Goal: Book appointment/travel/reservation

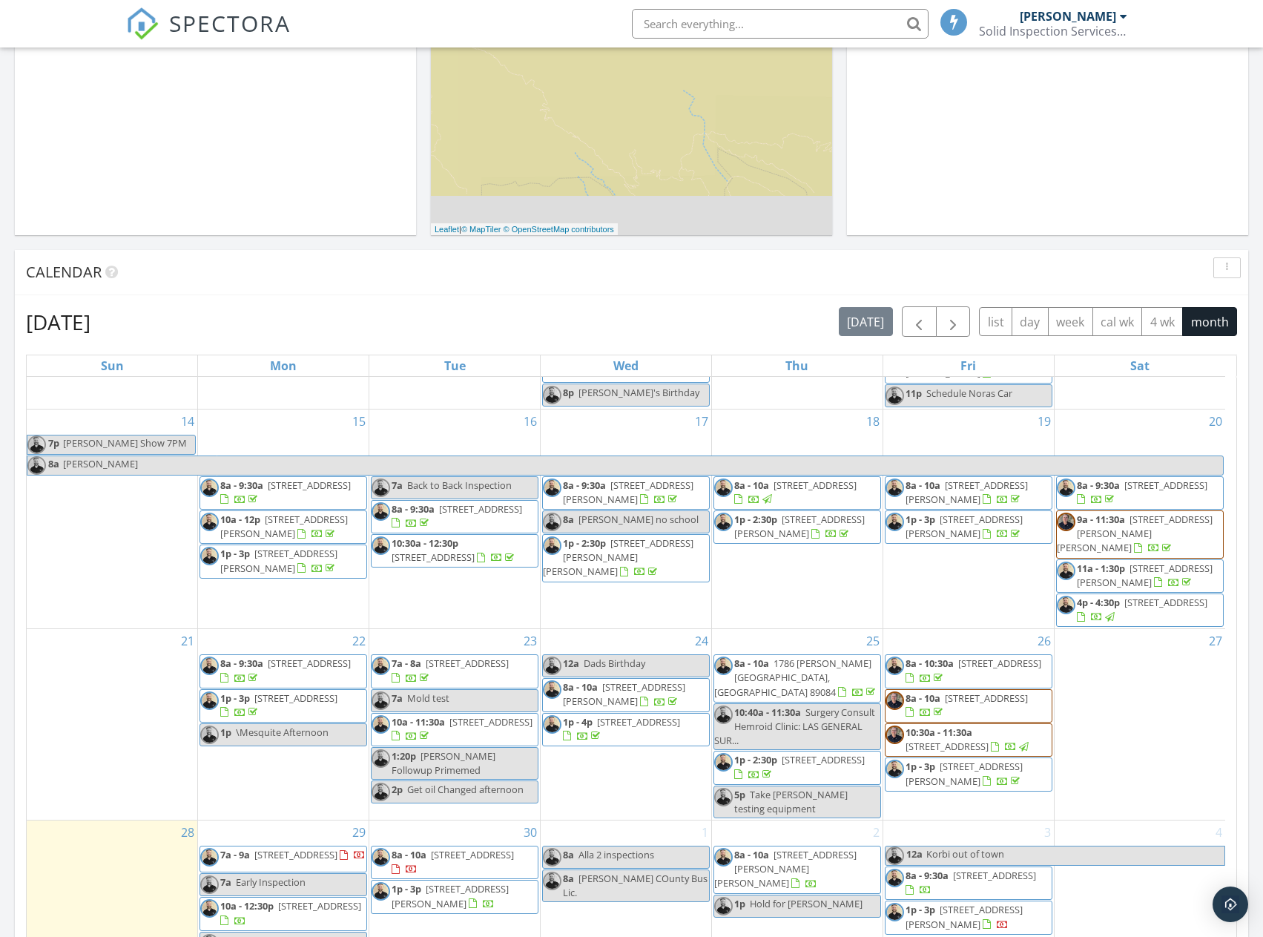
scroll to position [445, 0]
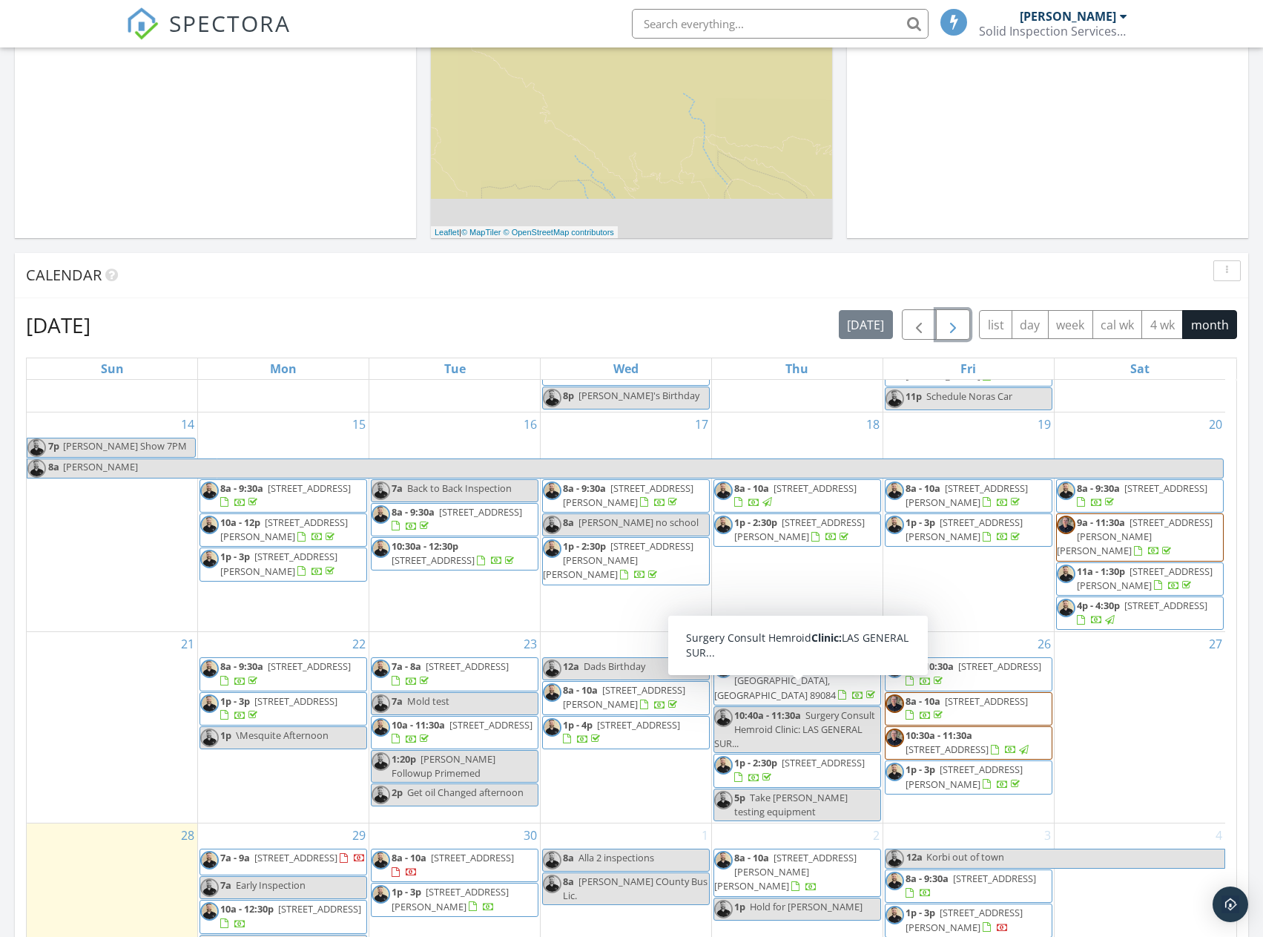
click at [954, 323] on span "button" at bounding box center [953, 325] width 18 height 18
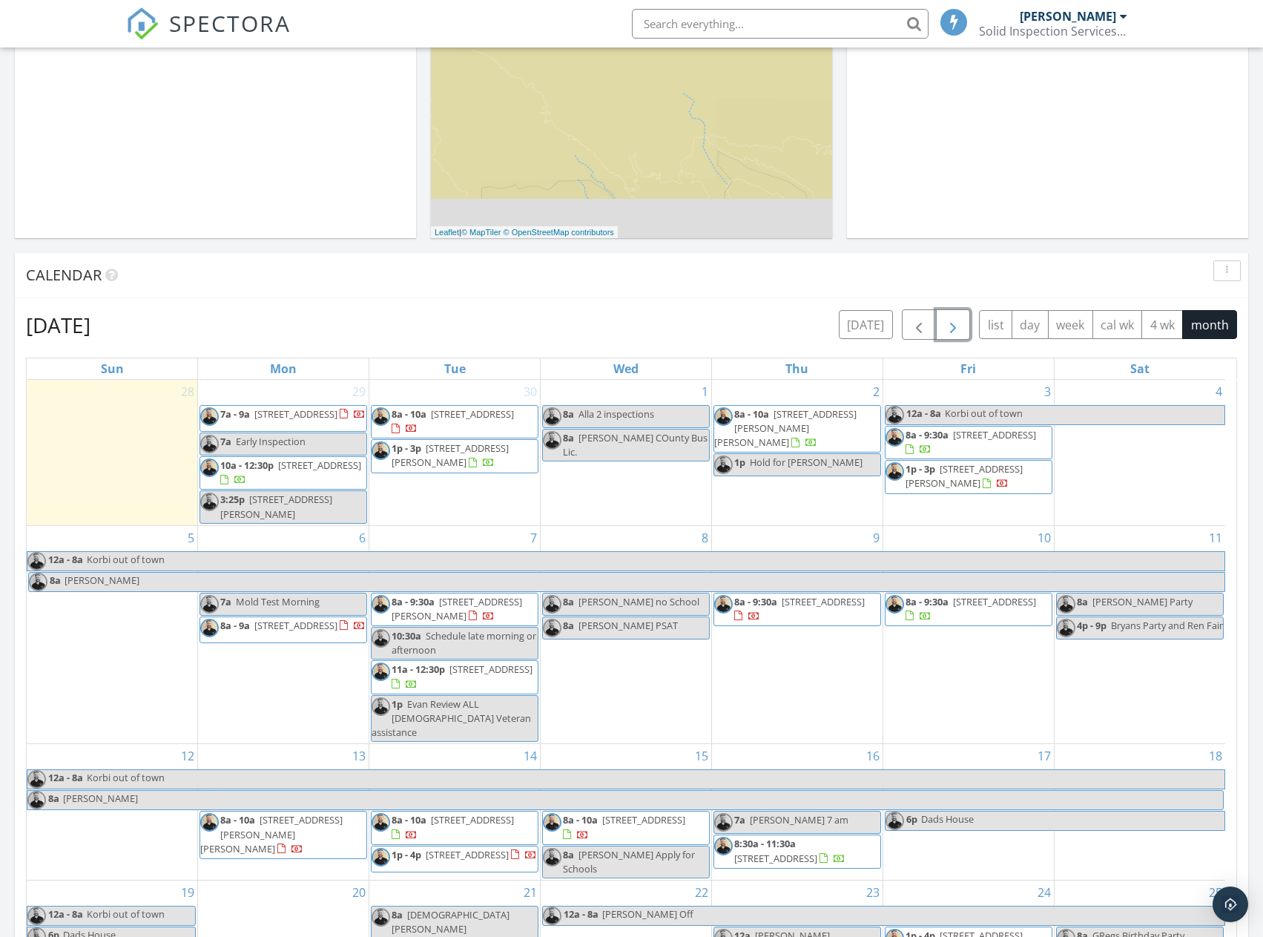
scroll to position [71, 0]
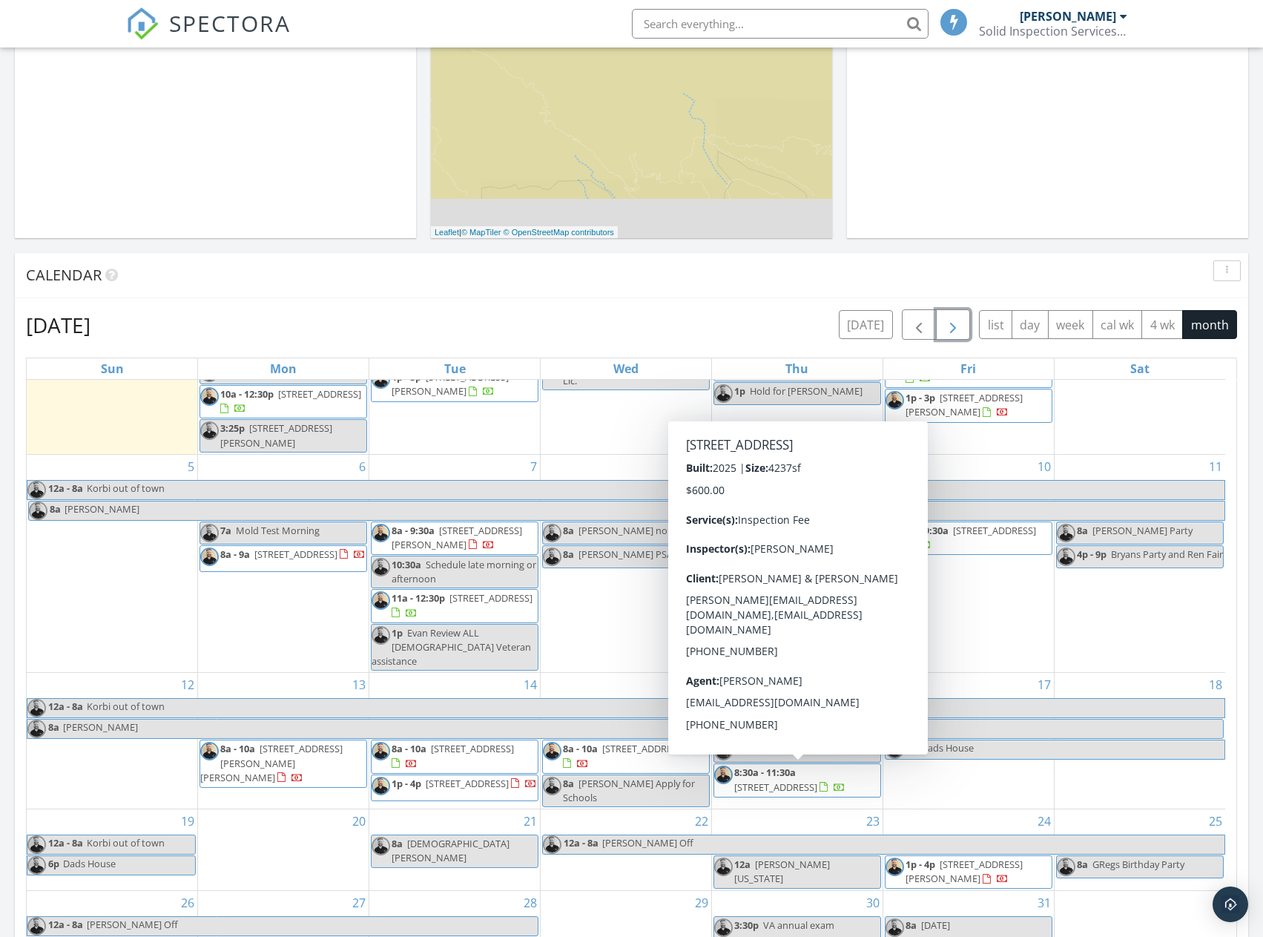
click at [647, 820] on div "22 12a - 8a [PERSON_NAME] Off" at bounding box center [626, 849] width 171 height 81
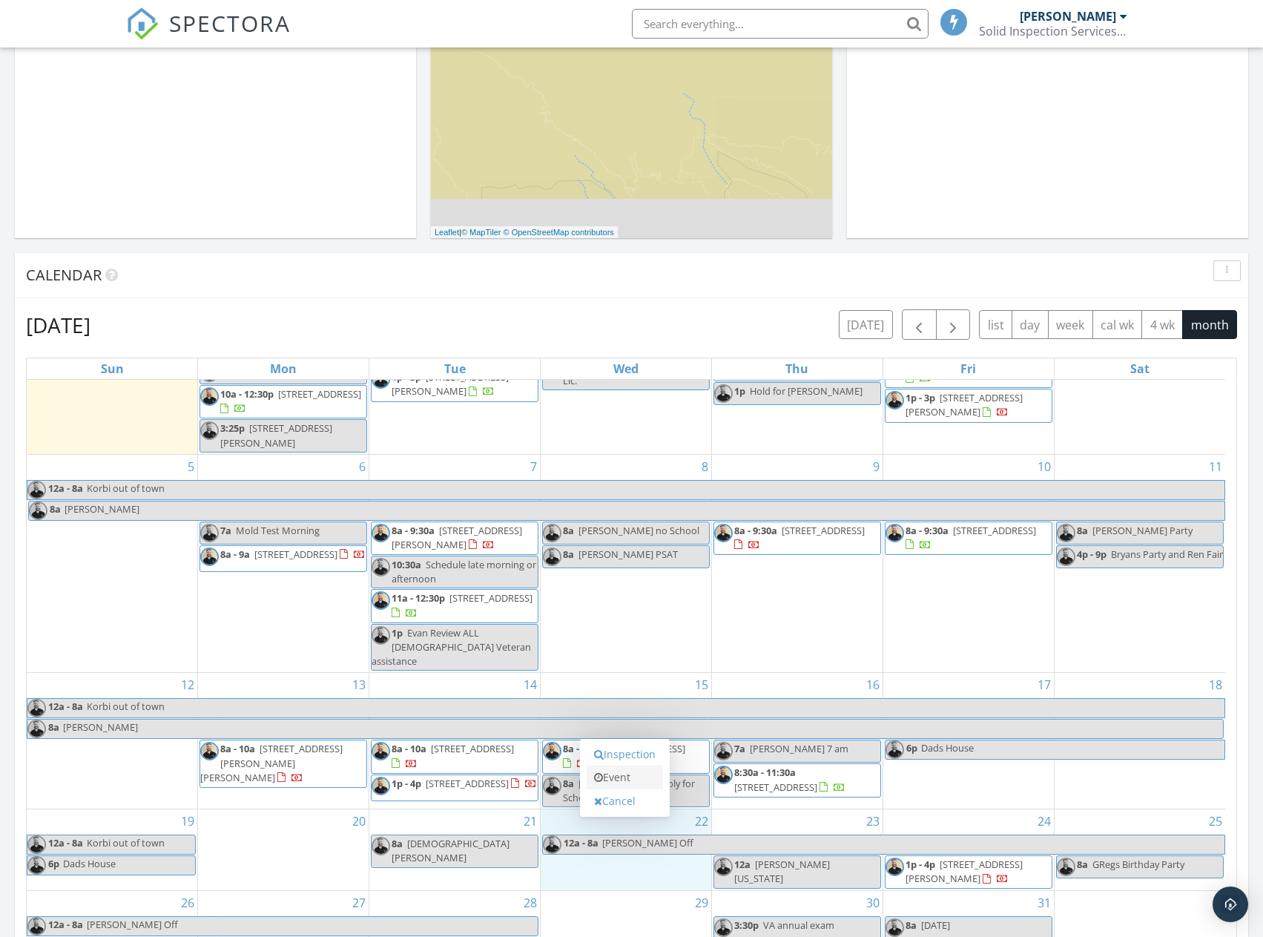
click at [637, 787] on link "Event" at bounding box center [625, 777] width 76 height 24
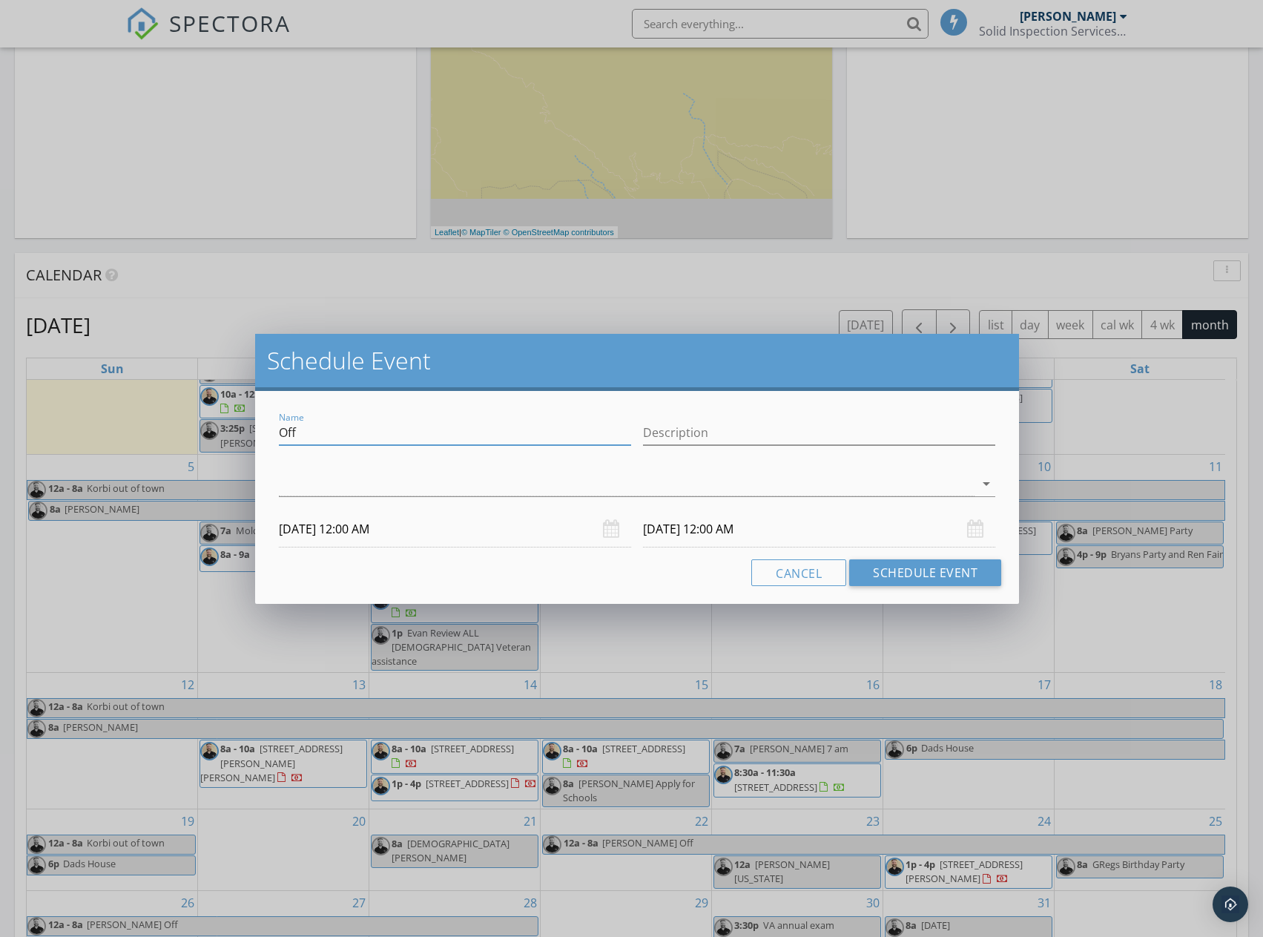
click at [356, 435] on input "Off" at bounding box center [455, 433] width 352 height 24
type input "[PERSON_NAME] [US_STATE] College Visit"
click at [693, 523] on input "[DATE] 12:00 AM" at bounding box center [819, 529] width 352 height 36
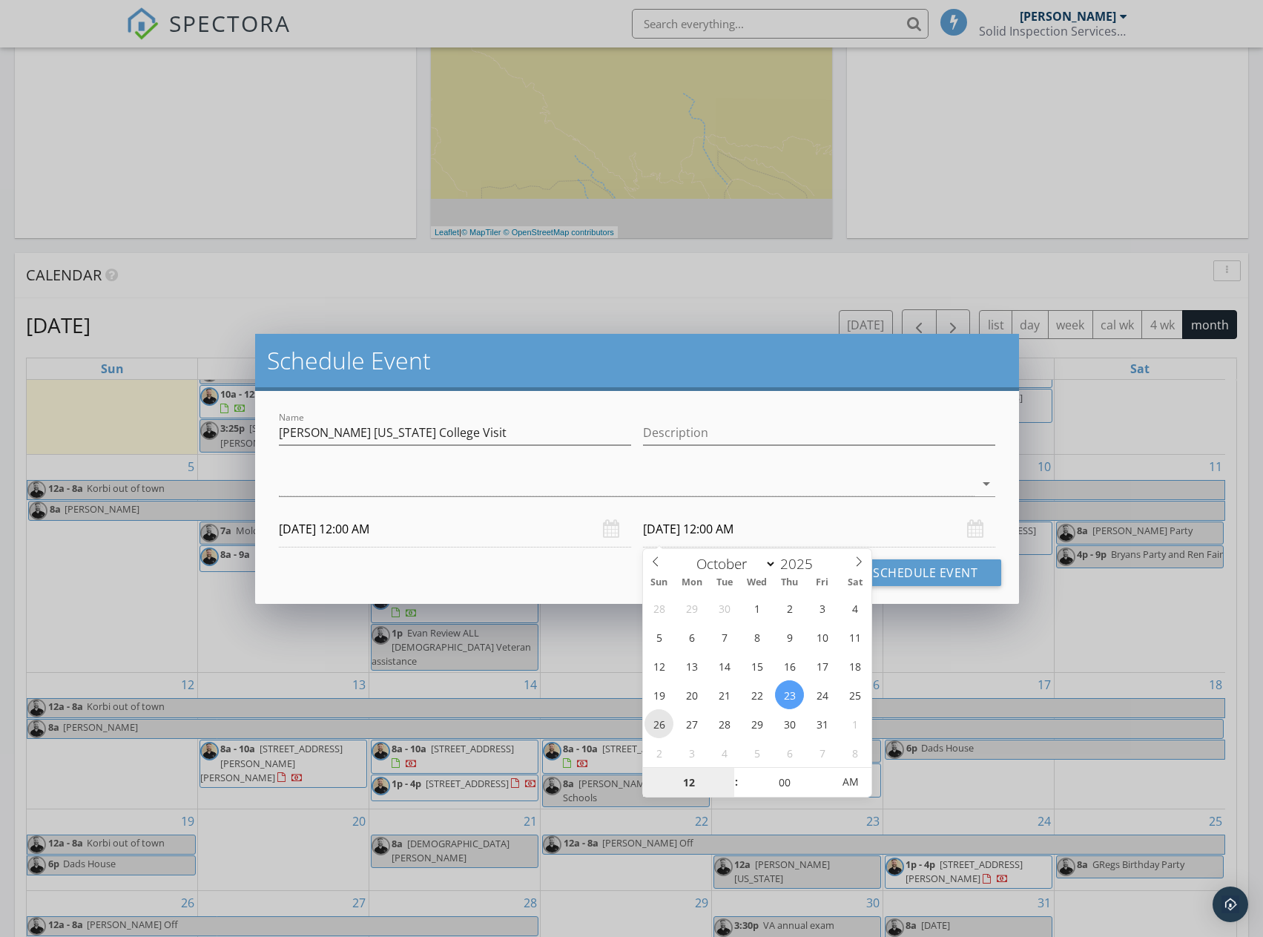
type input "[DATE] 12:00 AM"
click at [616, 479] on div at bounding box center [627, 484] width 696 height 24
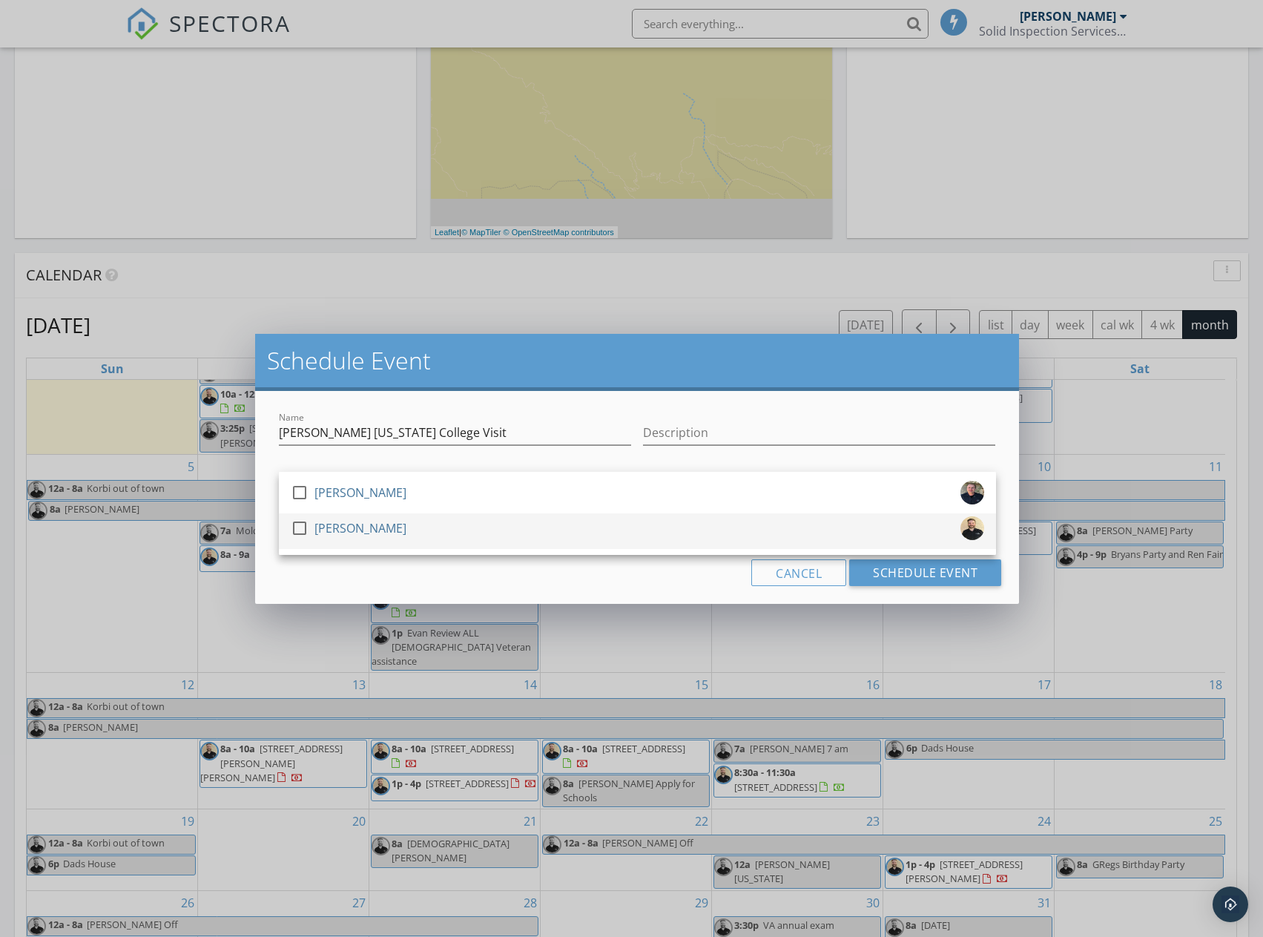
click at [300, 526] on div at bounding box center [299, 527] width 25 height 25
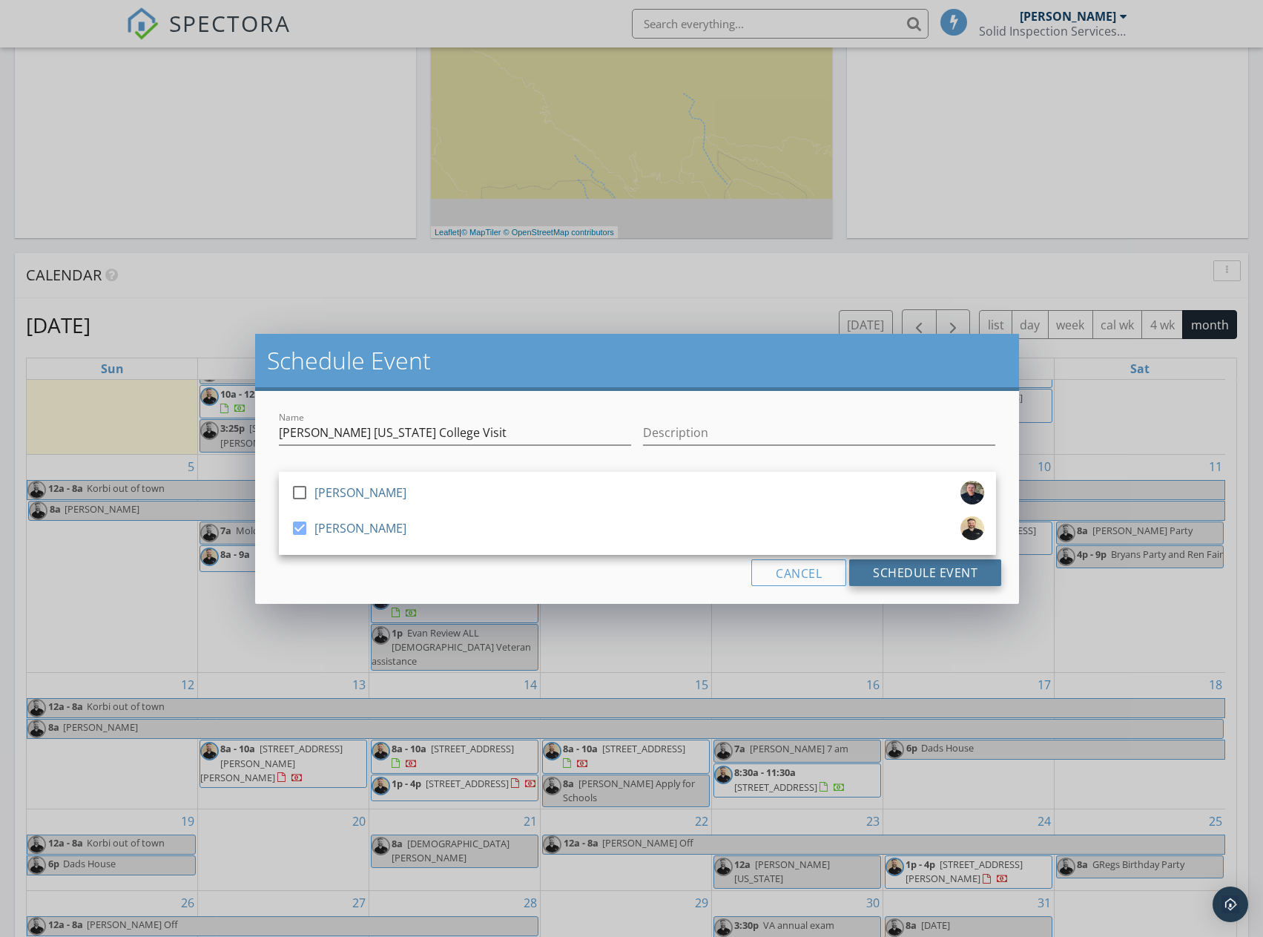
click at [911, 573] on button "Schedule Event" at bounding box center [925, 572] width 152 height 27
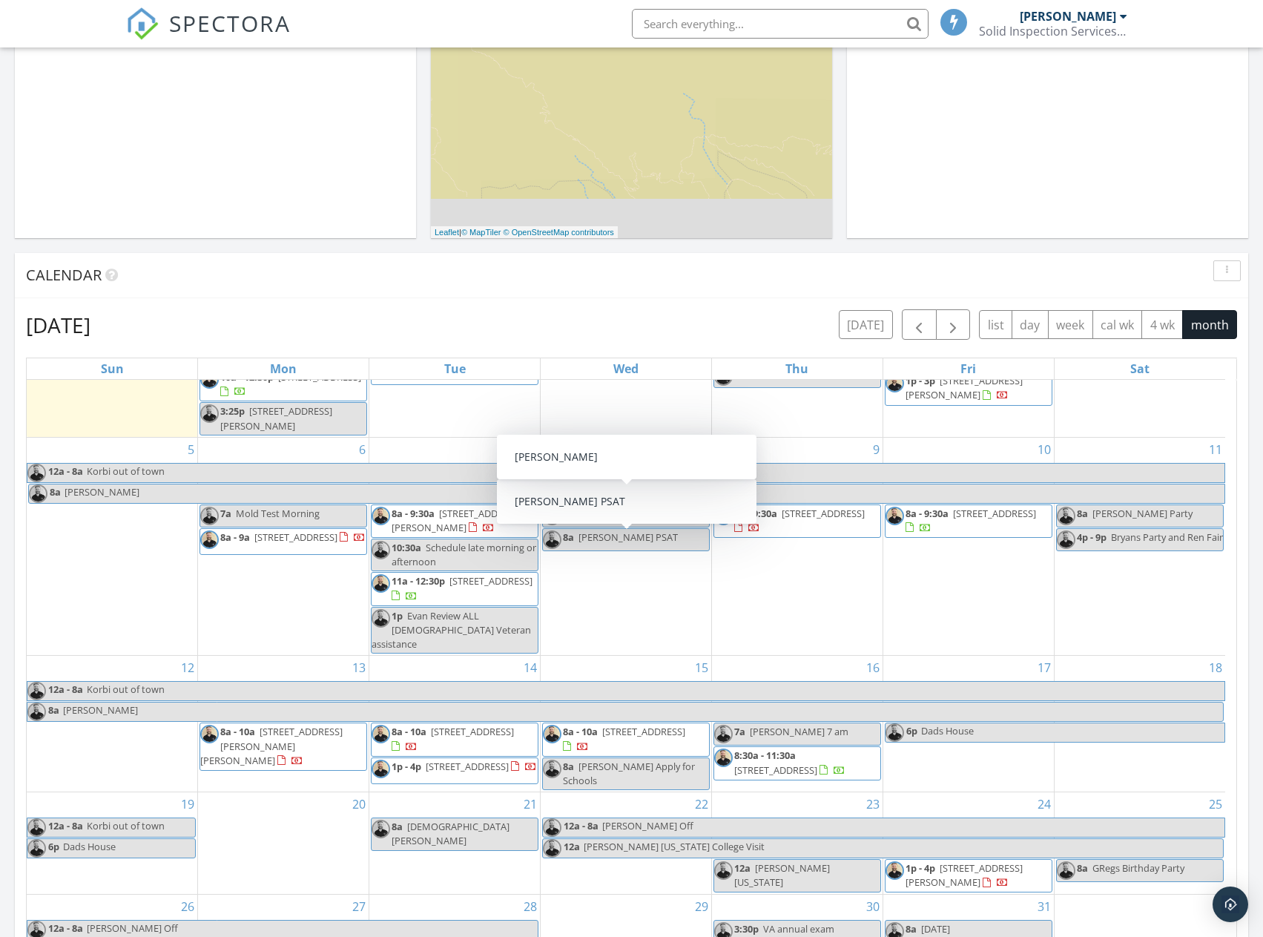
scroll to position [92, 0]
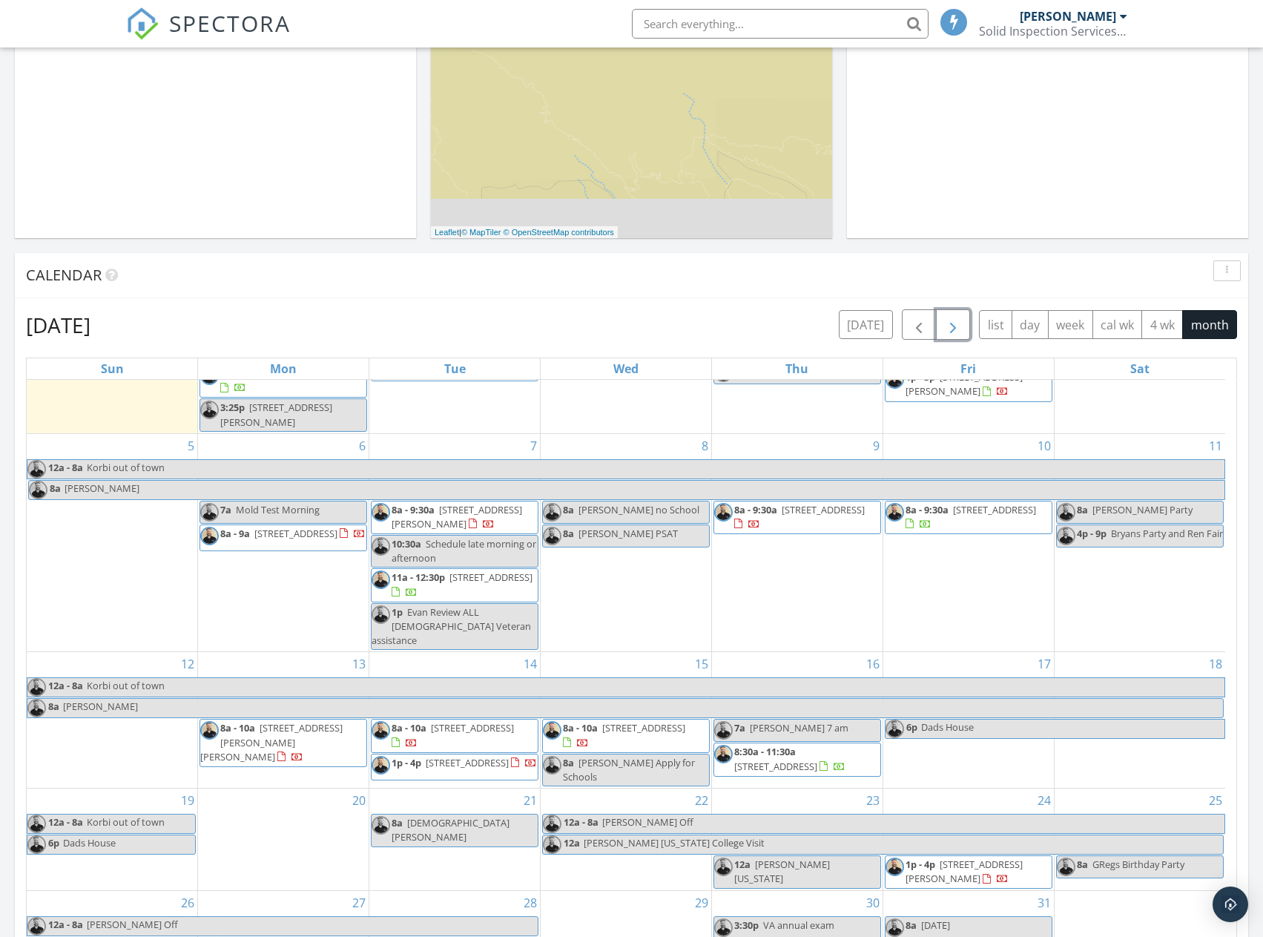
click at [952, 317] on span "button" at bounding box center [953, 325] width 18 height 18
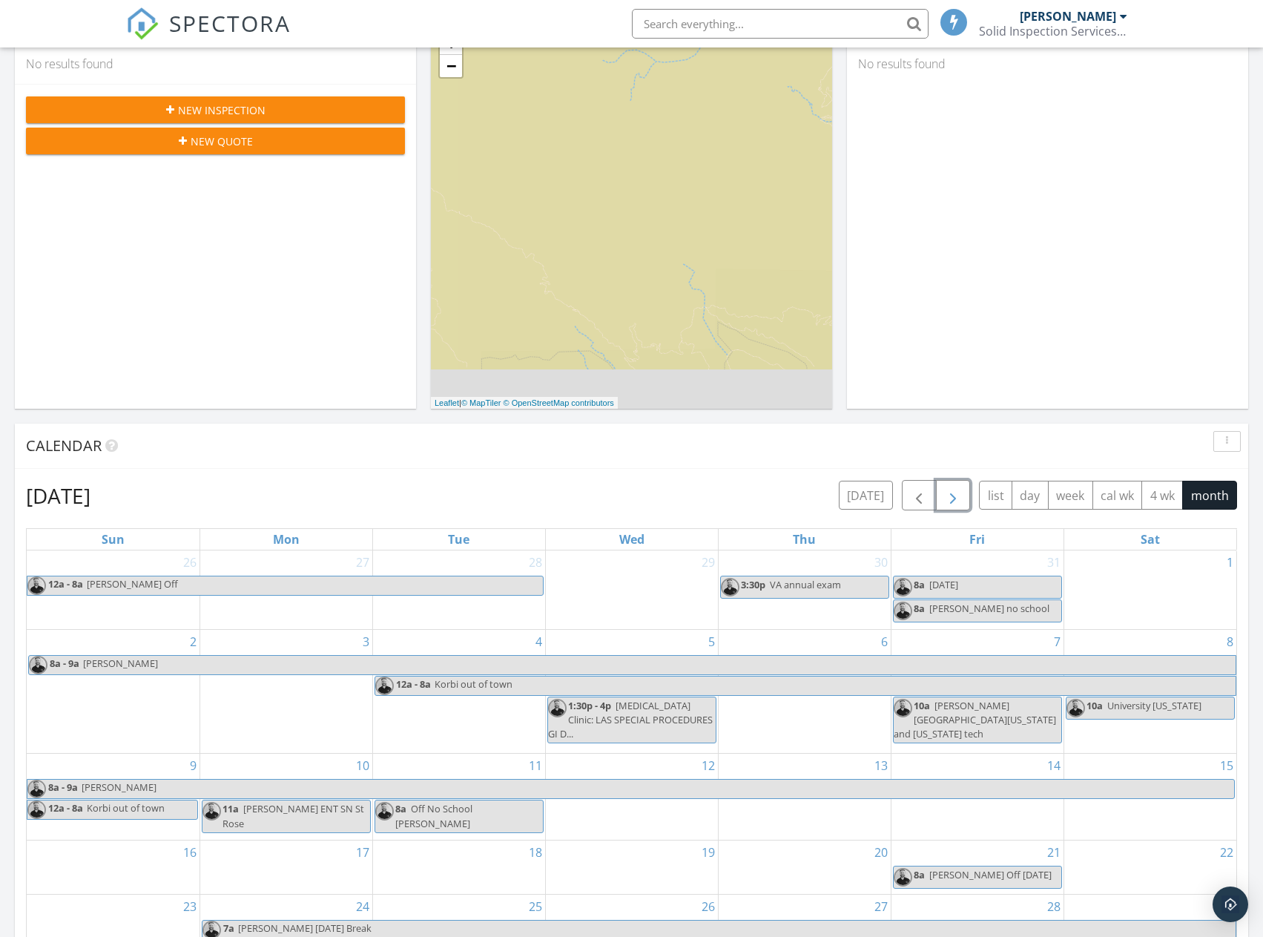
scroll to position [0, 0]
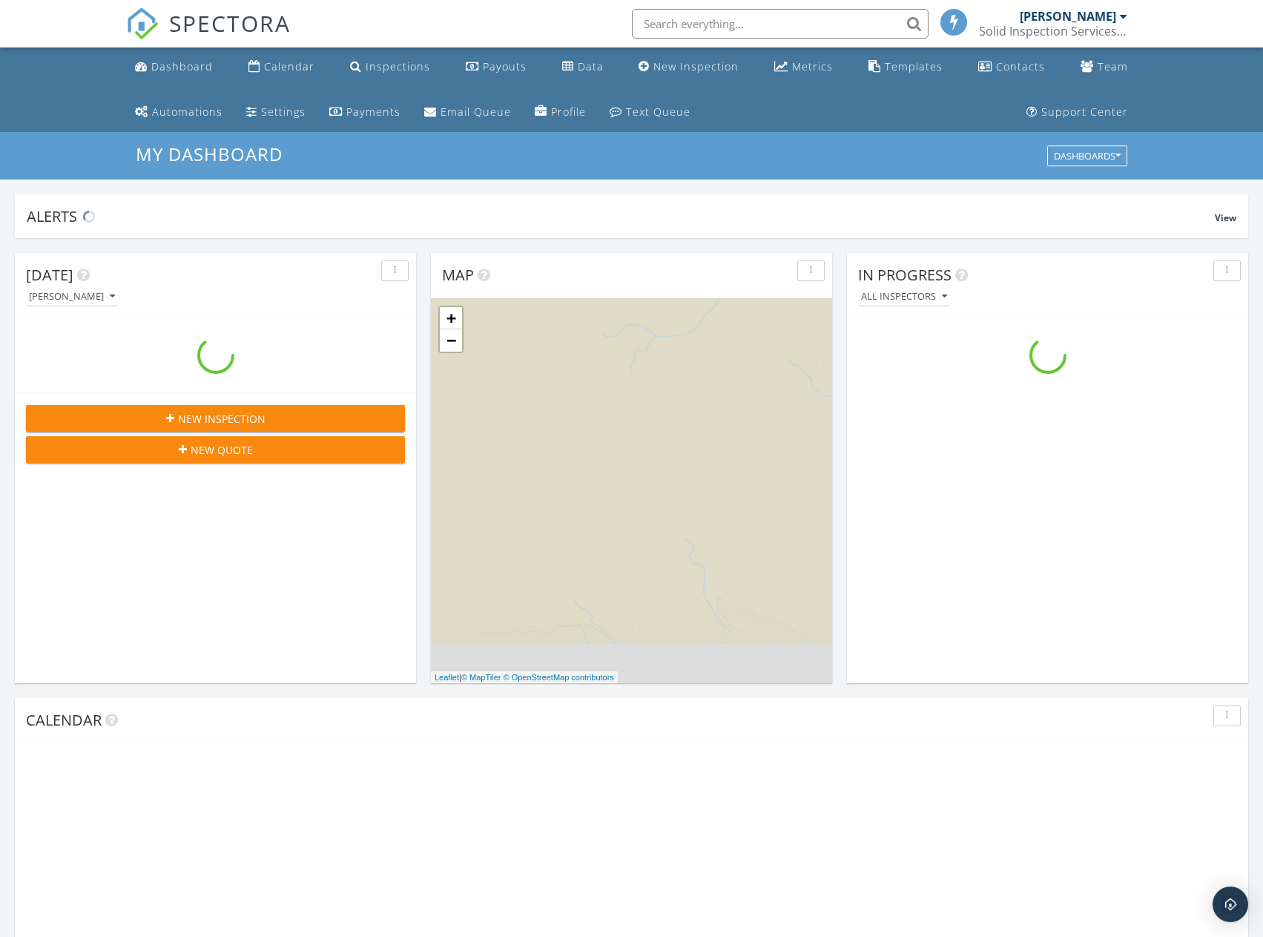
scroll to position [1373, 1286]
